Goal: Information Seeking & Learning: Learn about a topic

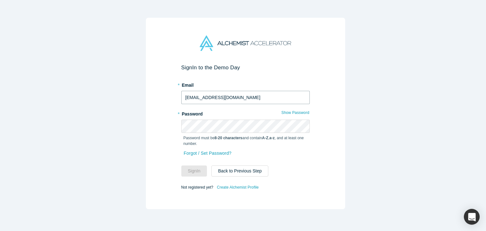
click at [210, 91] on input "[EMAIL_ADDRESS][DOMAIN_NAME]" at bounding box center [245, 97] width 128 height 13
drag, startPoint x: 298, startPoint y: 109, endPoint x: 280, endPoint y: 117, distance: 19.6
click at [298, 109] on button "Show Password" at bounding box center [295, 112] width 28 height 8
click at [196, 167] on button "Sign In" at bounding box center [194, 170] width 26 height 11
click at [181, 165] on button "Sign In" at bounding box center [194, 170] width 26 height 11
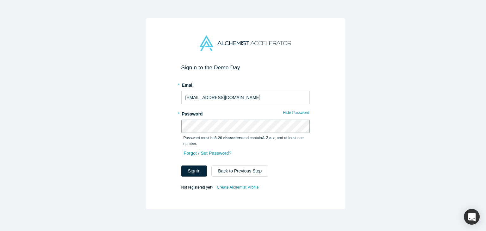
click at [181, 165] on button "Sign In" at bounding box center [194, 170] width 26 height 11
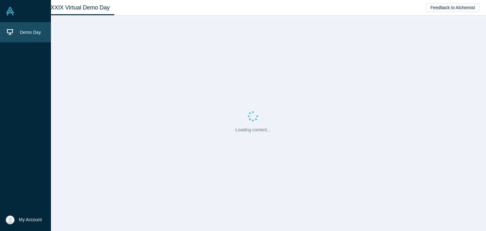
click at [9, 28] on link "Demo Day" at bounding box center [28, 32] width 56 height 20
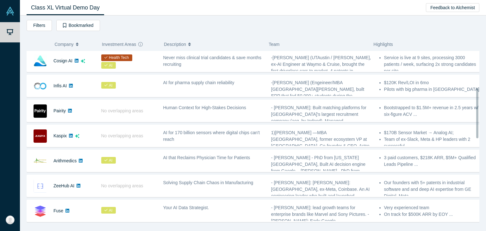
scroll to position [126, 0]
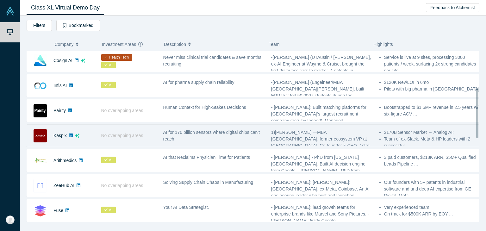
click at [155, 132] on div "No overlapping areas" at bounding box center [129, 136] width 62 height 22
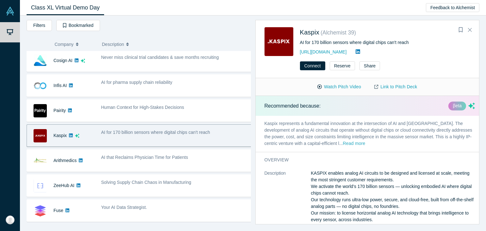
click at [342, 142] on button "Read more" at bounding box center [353, 143] width 22 height 7
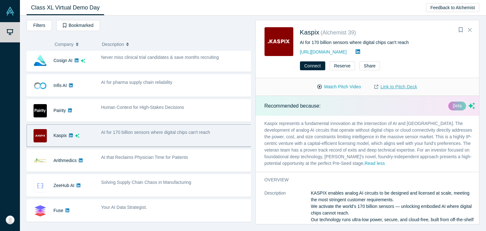
click at [384, 87] on link "Link to Pitch Deck" at bounding box center [395, 86] width 56 height 11
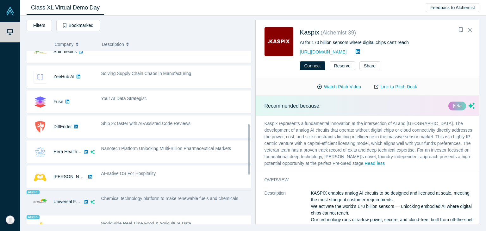
scroll to position [253, 0]
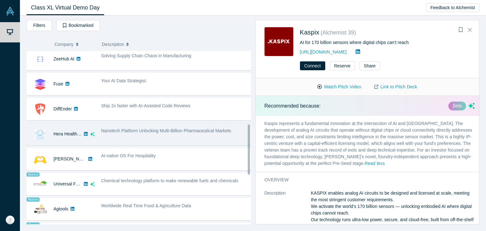
click at [132, 137] on div "Nanotech Platform Unlocking Multi-Billion Pharmaceutical Markets" at bounding box center [176, 134] width 157 height 20
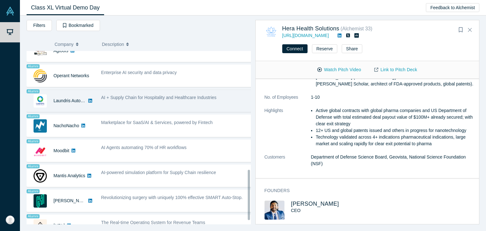
scroll to position [379, 0]
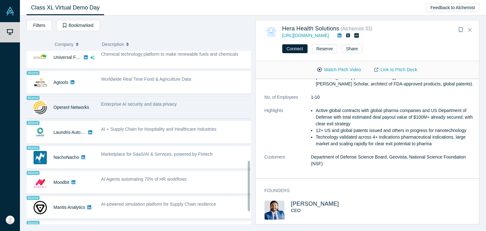
click at [127, 108] on div "Enterprise AI security and data privacy" at bounding box center [176, 107] width 157 height 20
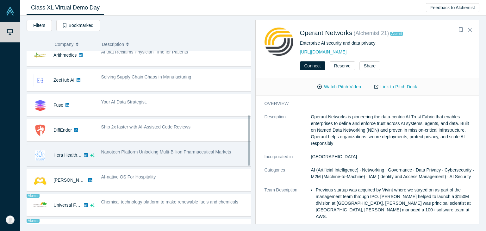
scroll to position [221, 0]
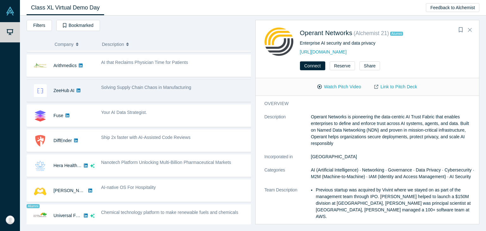
click at [131, 90] on div "Solving Supply Chain Chaos in Manufacturing" at bounding box center [176, 91] width 157 height 20
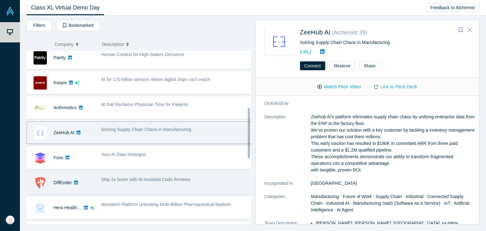
scroll to position [158, 0]
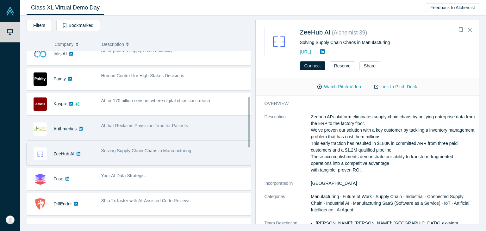
click at [123, 132] on div "AI that Reclaims Physician Time for Patients" at bounding box center [176, 129] width 157 height 20
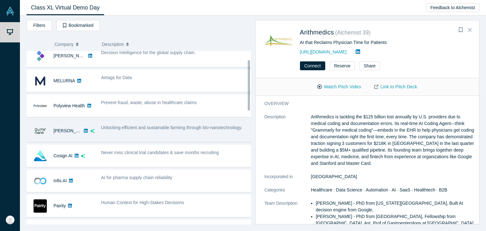
scroll to position [0, 0]
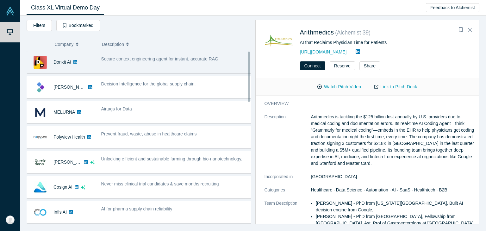
click at [144, 67] on div "Secure context engineering agent for instant, accurate RAG" at bounding box center [176, 62] width 157 height 20
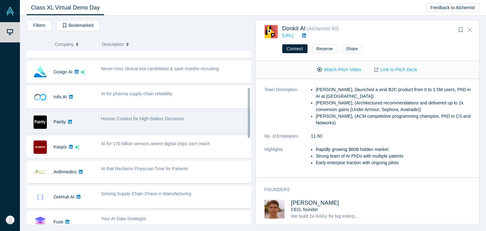
scroll to position [126, 0]
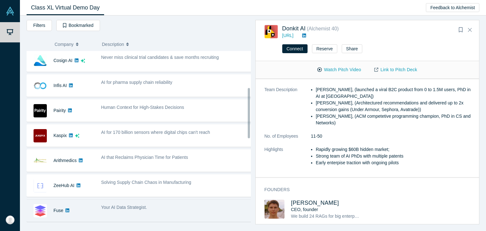
click at [142, 205] on span "Your AI Data Strategist." at bounding box center [124, 207] width 46 height 5
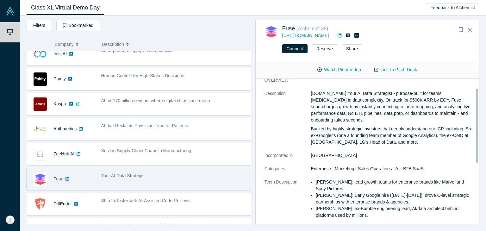
scroll to position [0, 0]
